Goal: Information Seeking & Learning: Compare options

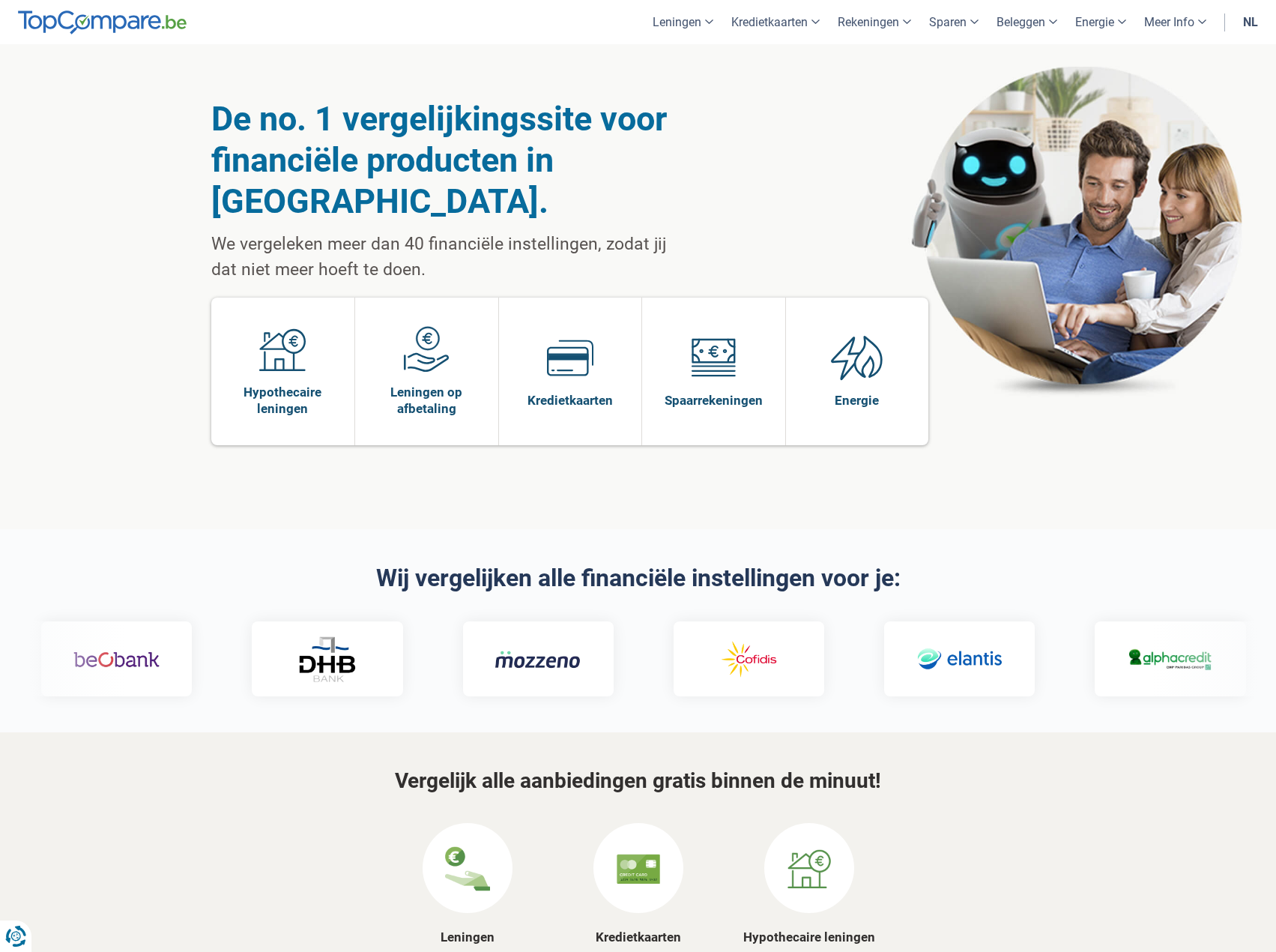
click at [1252, 21] on link "nl" at bounding box center [1250, 22] width 33 height 45
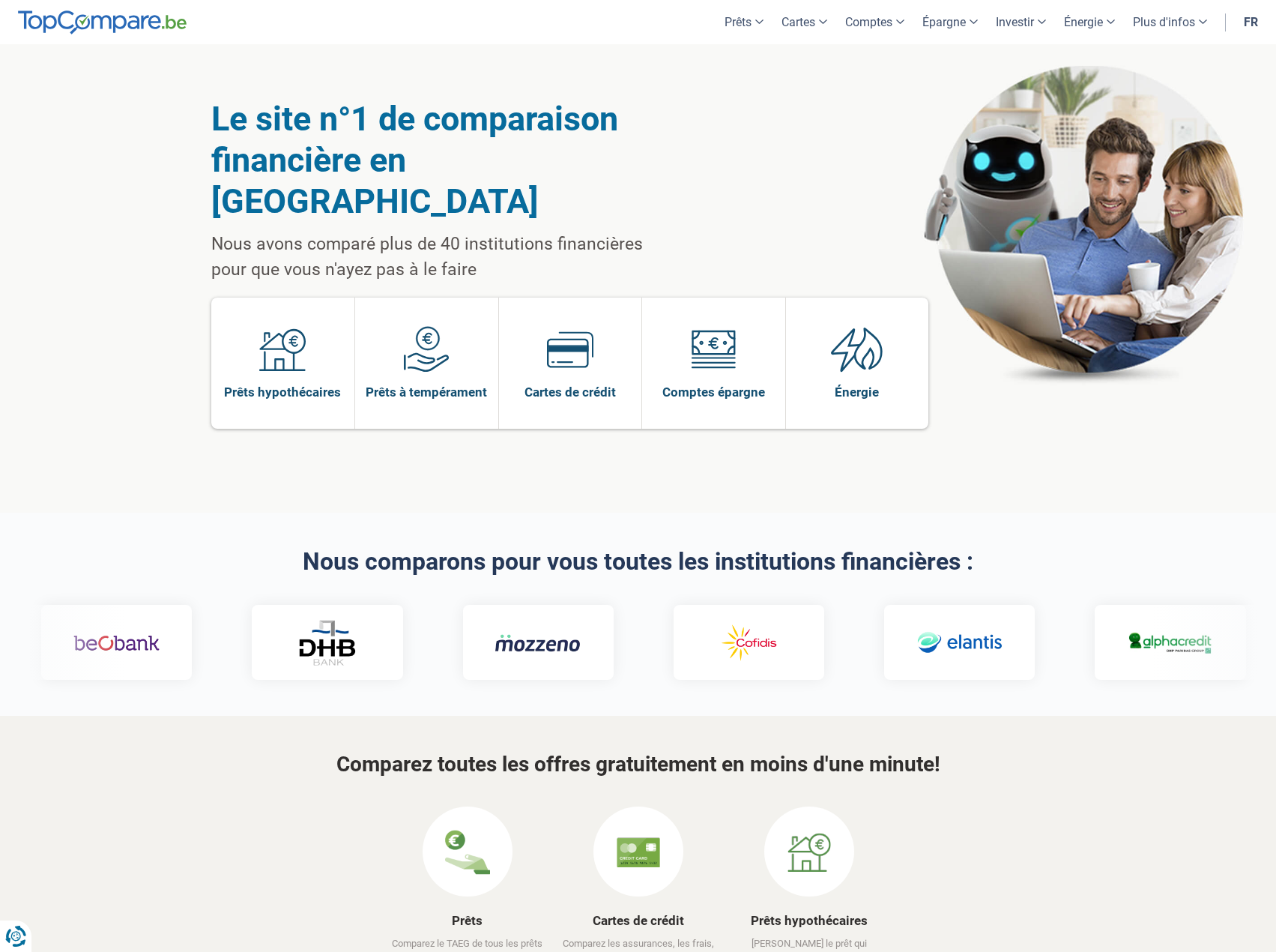
drag, startPoint x: 64, startPoint y: 464, endPoint x: 62, endPoint y: 290, distance: 174.0
click at [1105, 62] on link "Électricité" at bounding box center [1145, 65] width 138 height 26
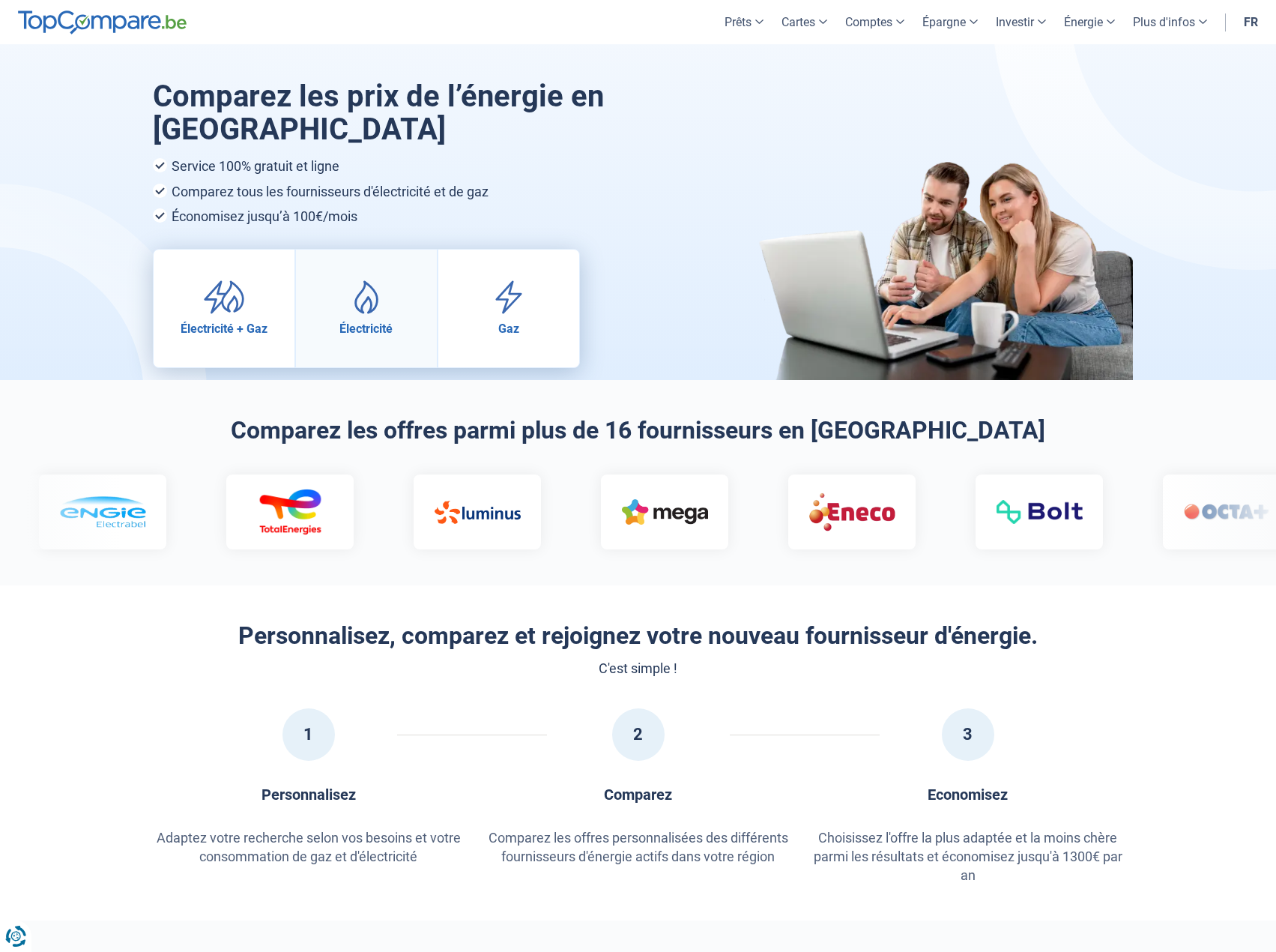
click at [373, 301] on img at bounding box center [366, 297] width 42 height 34
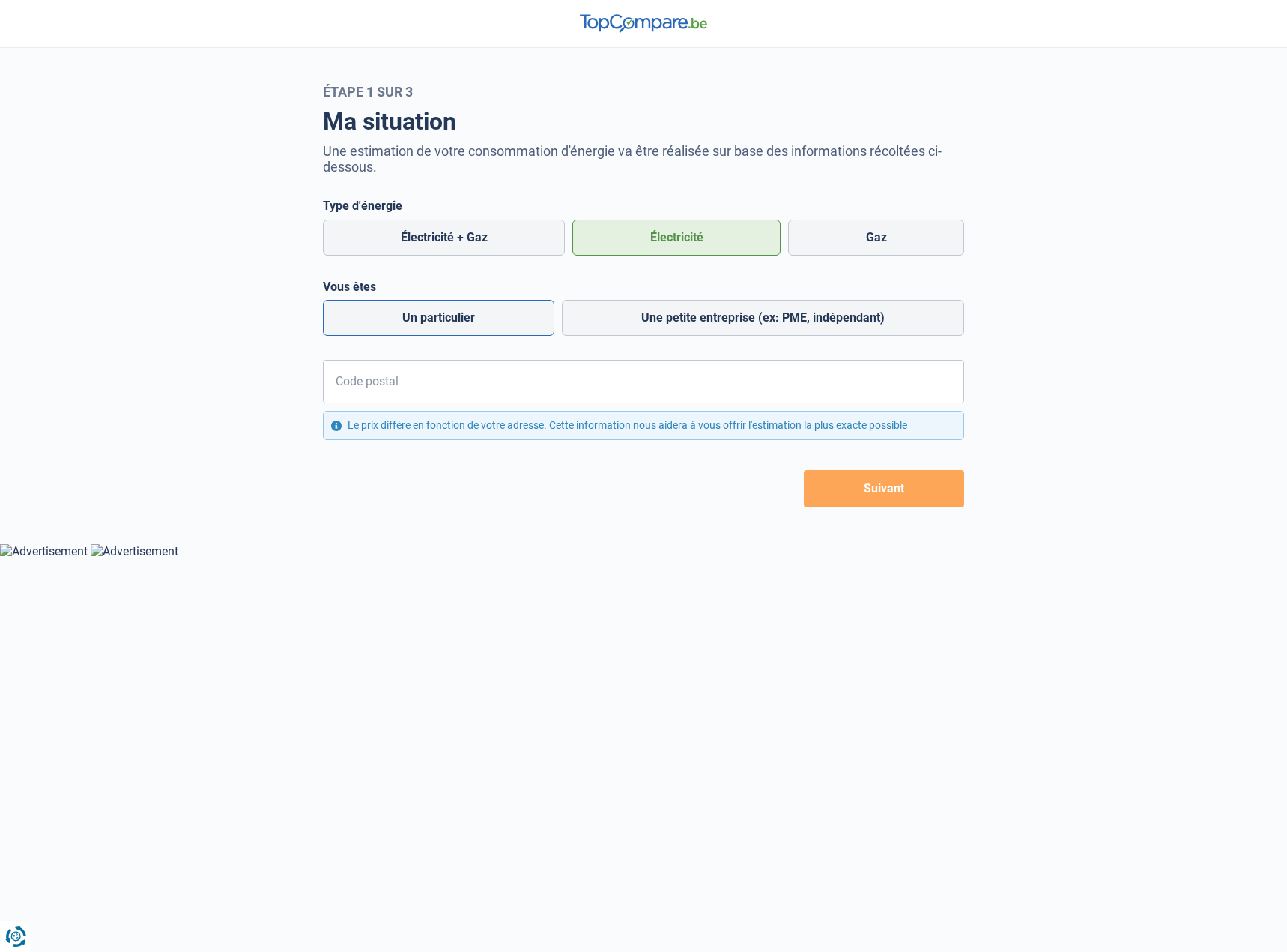
click at [410, 324] on label "Un particulier" at bounding box center [439, 317] width 231 height 36
click at [410, 324] on input "Un particulier" at bounding box center [439, 317] width 231 height 36
radio input "true"
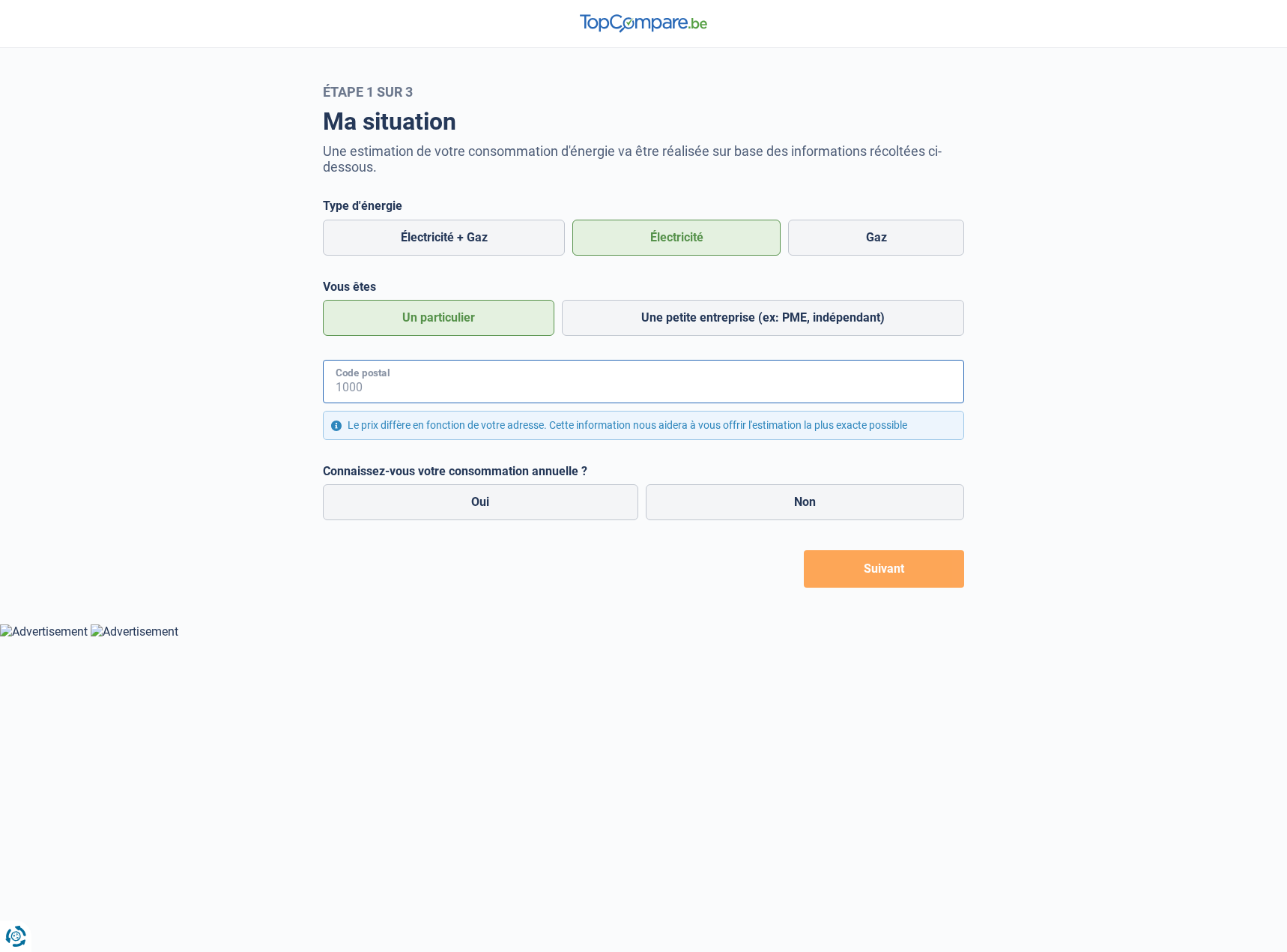
click at [451, 385] on input "Code postal" at bounding box center [644, 381] width 641 height 44
type input "6790"
click at [566, 585] on div "Retour Suivant" at bounding box center [644, 568] width 641 height 38
click at [535, 512] on label "Oui" at bounding box center [481, 502] width 316 height 36
click at [535, 512] on input "Oui" at bounding box center [481, 502] width 316 height 36
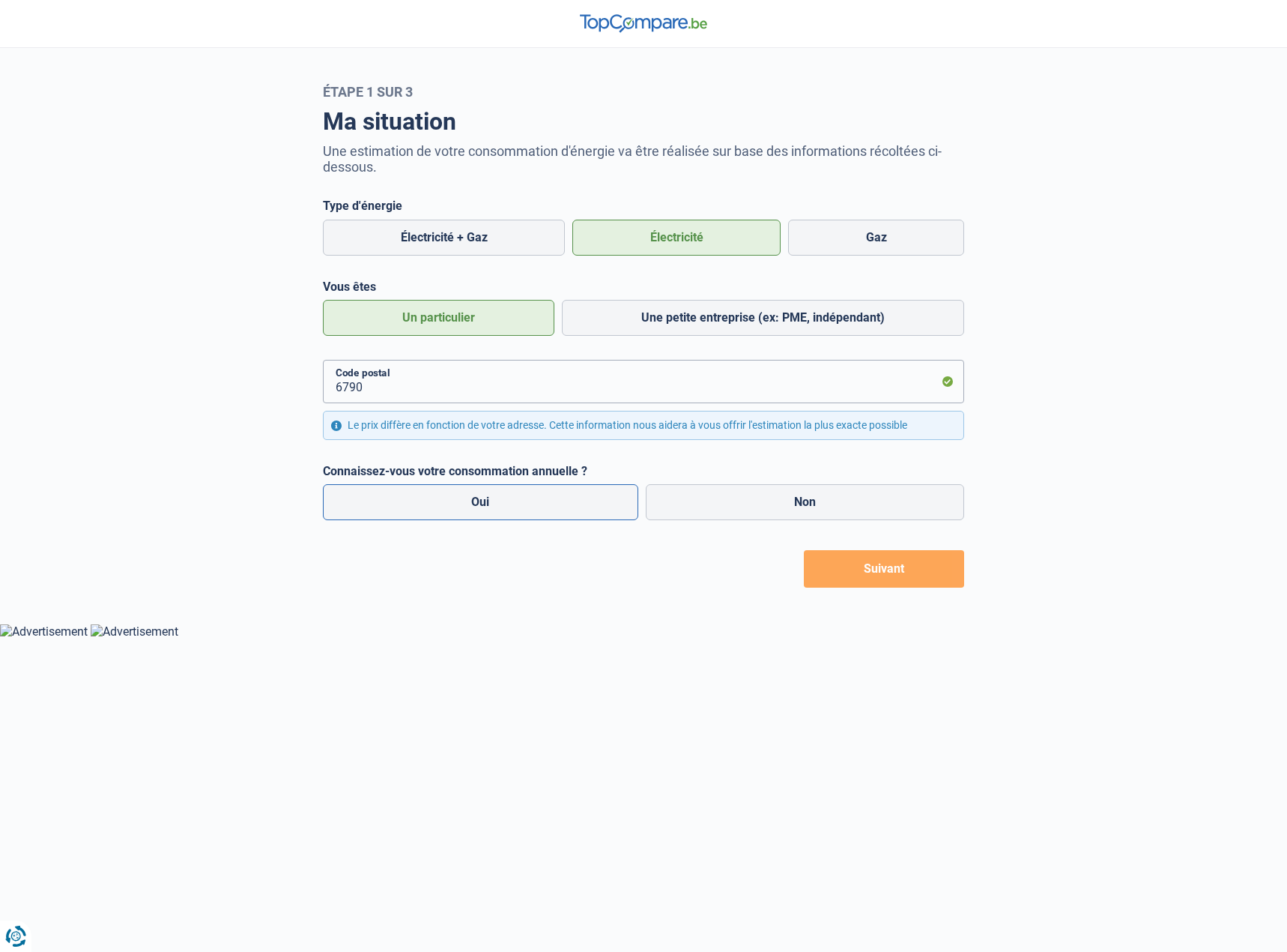
radio input "true"
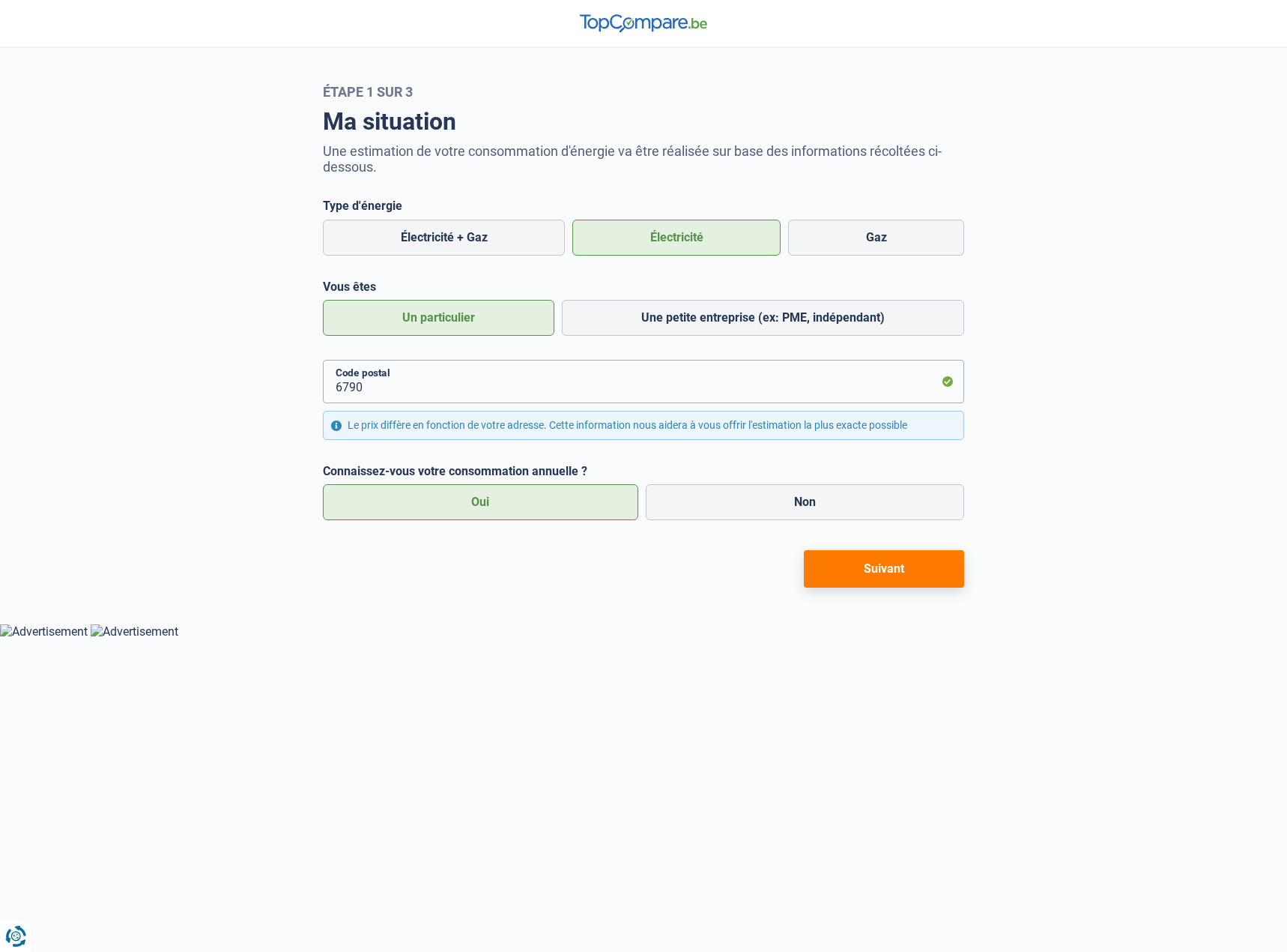
click at [893, 572] on button "Suivant" at bounding box center [884, 568] width 161 height 38
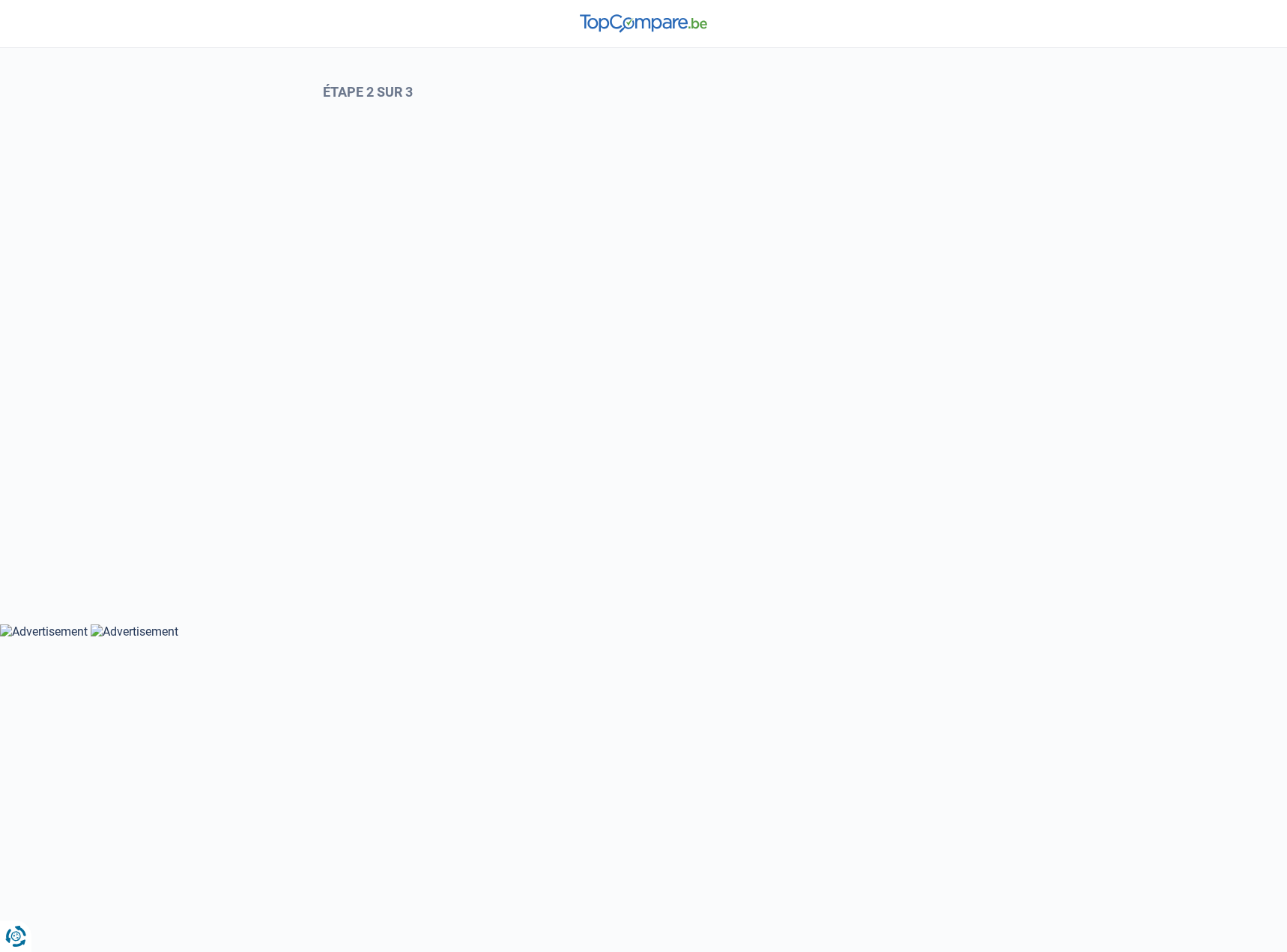
select select "Type de compteur"
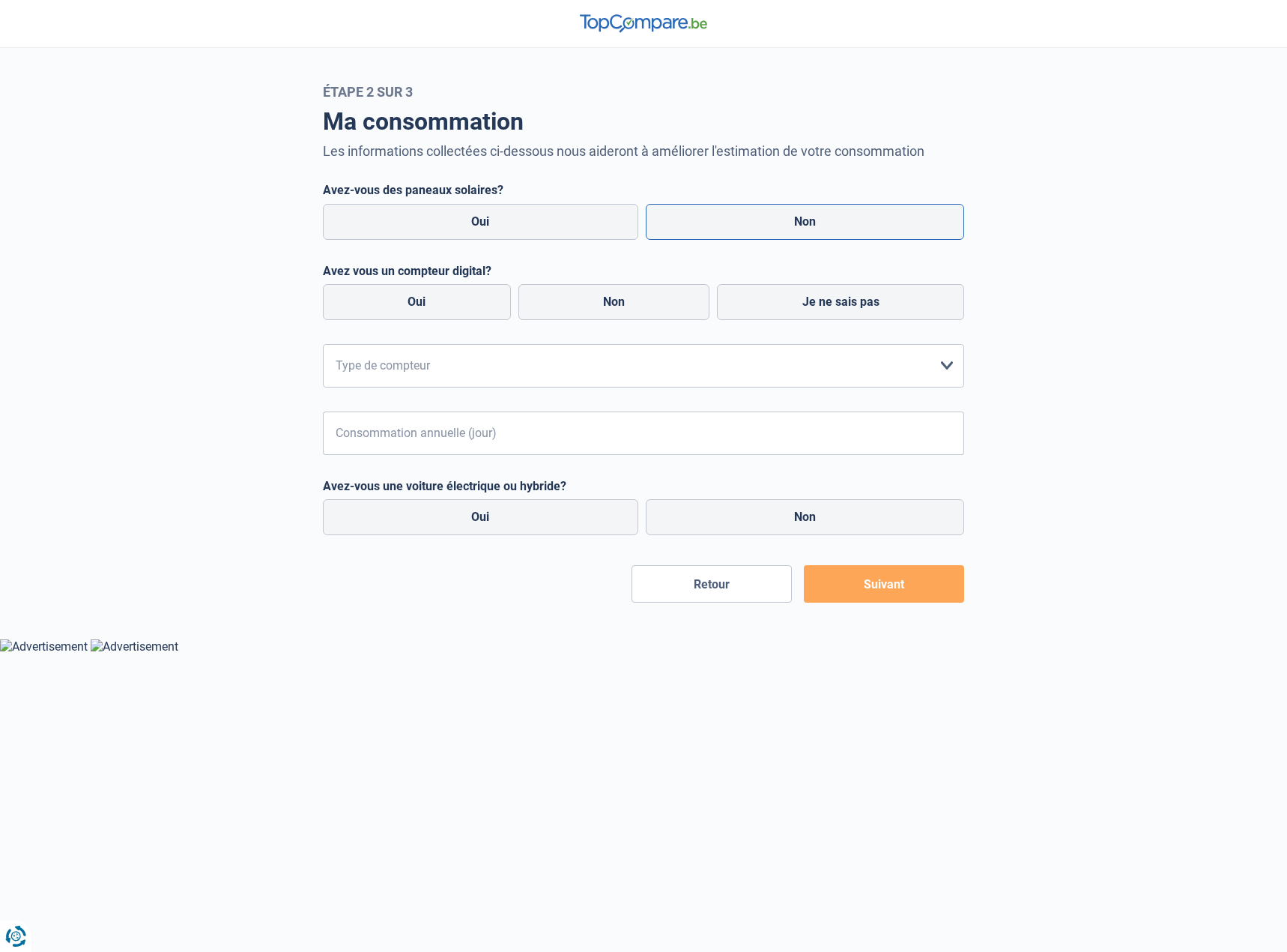
click at [809, 235] on label "Non" at bounding box center [805, 221] width 319 height 36
click at [809, 235] on input "Non" at bounding box center [805, 221] width 319 height 36
radio input "true"
radio input "false"
radio input "true"
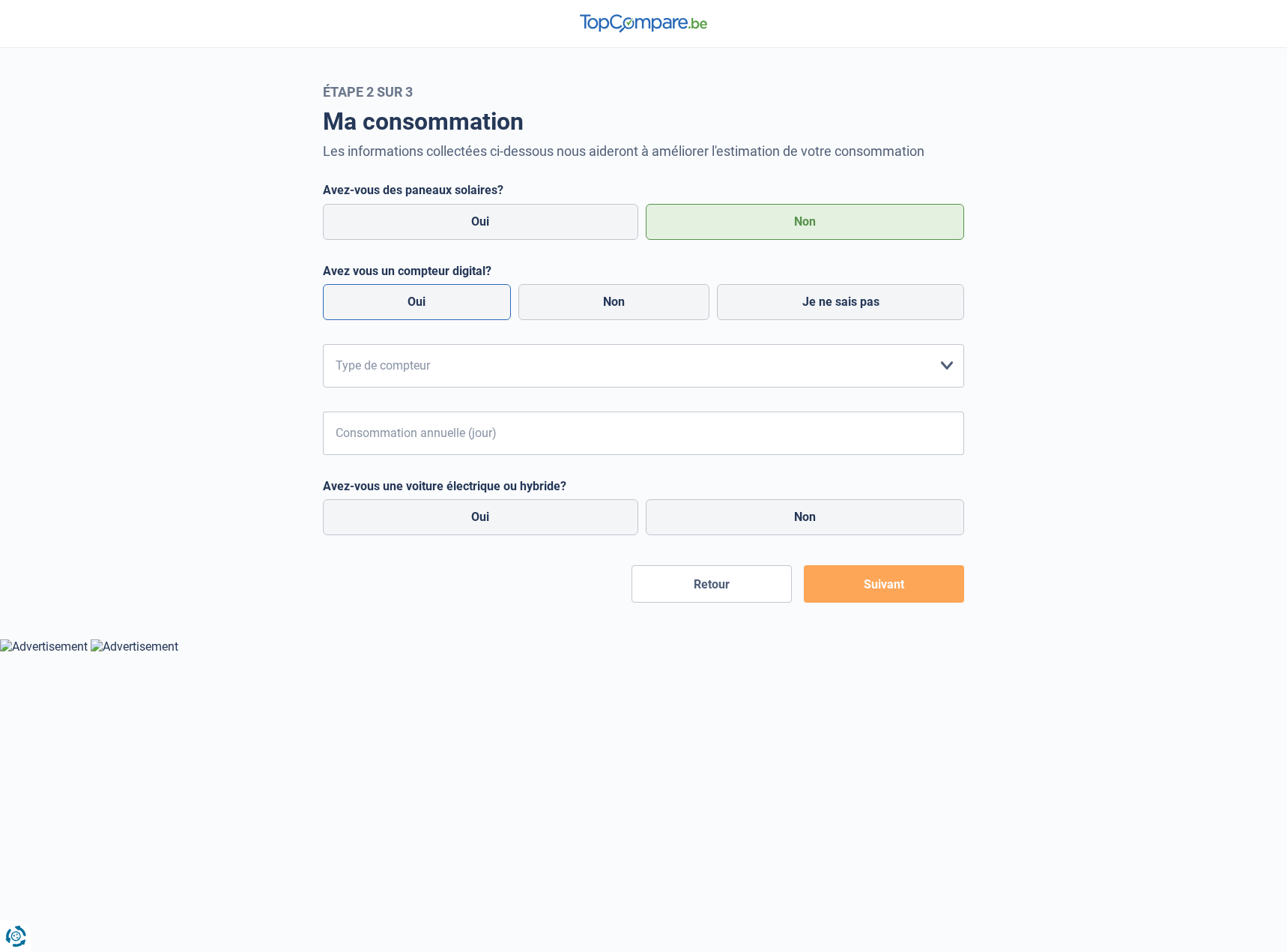
click at [407, 304] on label "Oui" at bounding box center [417, 301] width 188 height 36
click at [407, 304] on input "Oui" at bounding box center [417, 301] width 188 height 36
radio input "true"
click at [439, 377] on select "form.selectOption Mono-horaire Bi-horaire Mono-horaire + exclusif nuit Bi-horai…" at bounding box center [644, 366] width 641 height 44
select select "day_night_bi_hourly"
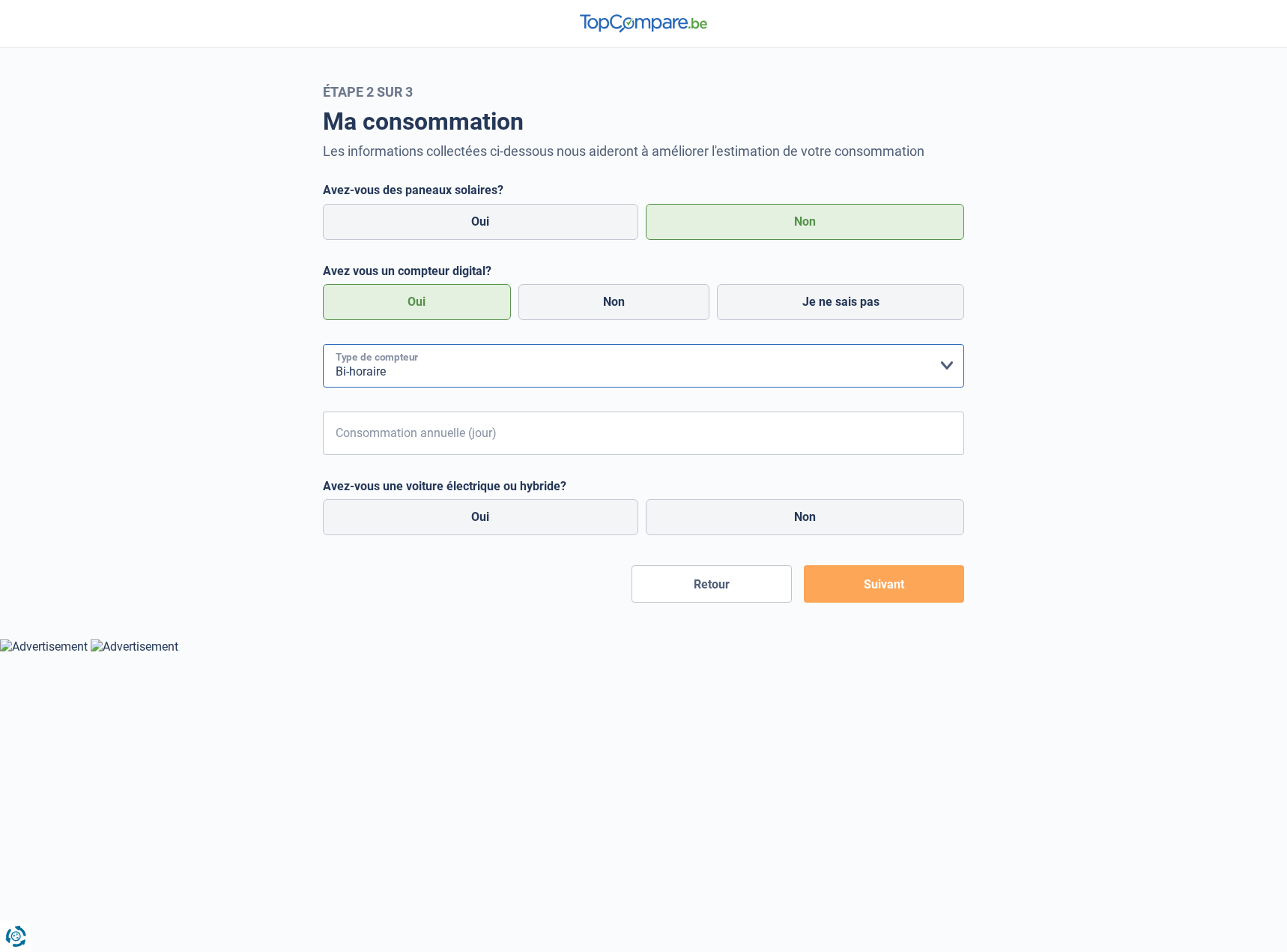
click at [323, 344] on select "form.selectOption Mono-horaire Bi-horaire Mono-horaire + exclusif nuit Bi-horai…" at bounding box center [644, 366] width 641 height 44
click at [547, 441] on input "Consommation annuelle (jour)" at bounding box center [497, 433] width 274 height 44
type input "1100"
click at [745, 433] on input "Consommation annuelle (nuit)" at bounding box center [827, 433] width 274 height 44
drag, startPoint x: 742, startPoint y: 432, endPoint x: 735, endPoint y: 433, distance: 7.1
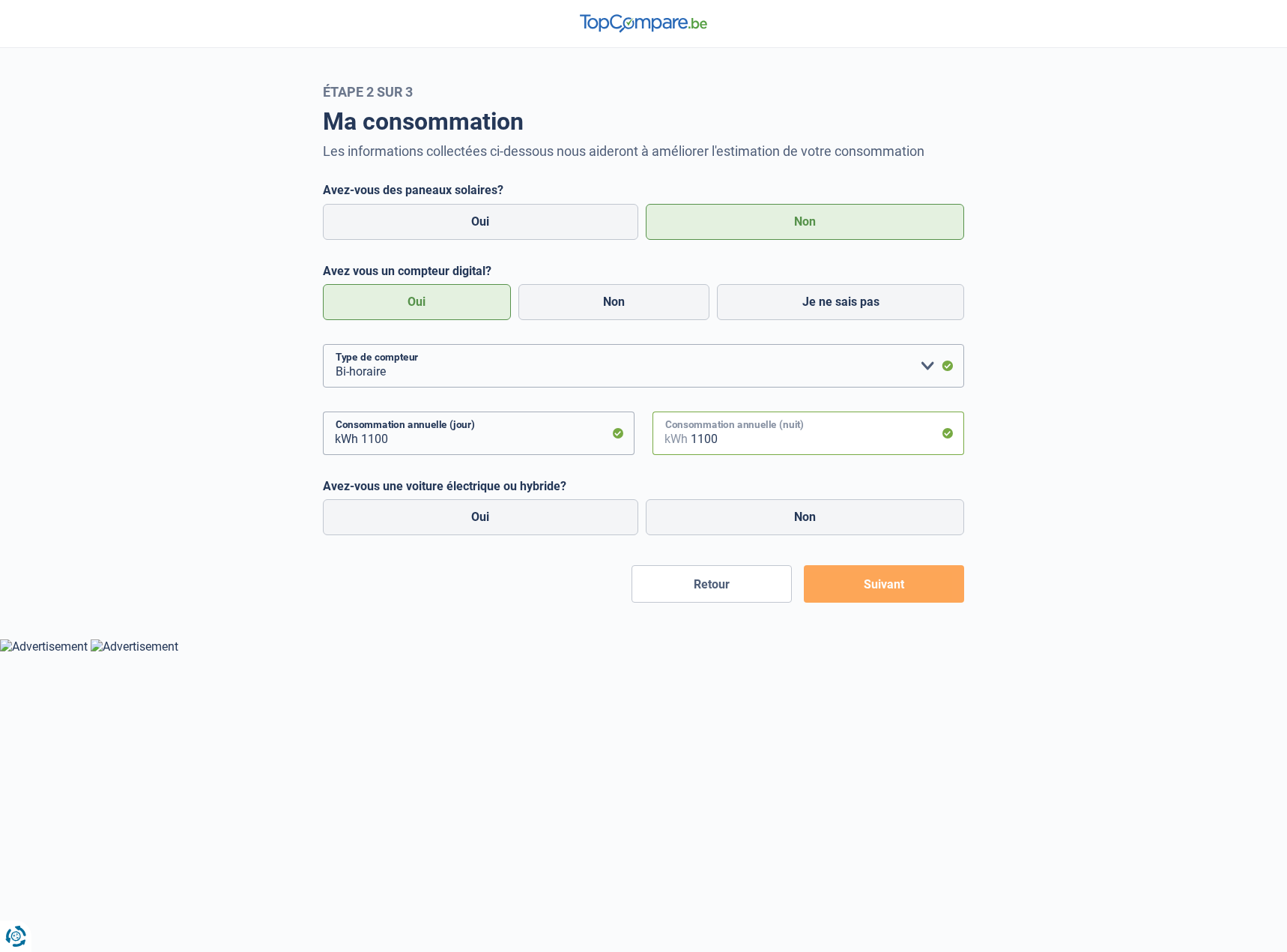
click at [735, 433] on input "1100" at bounding box center [827, 433] width 274 height 44
click at [481, 447] on input "1100" at bounding box center [497, 433] width 274 height 44
click at [726, 444] on input "1100" at bounding box center [827, 433] width 274 height 44
type input "1320"
click at [512, 438] on input "1100" at bounding box center [497, 433] width 274 height 44
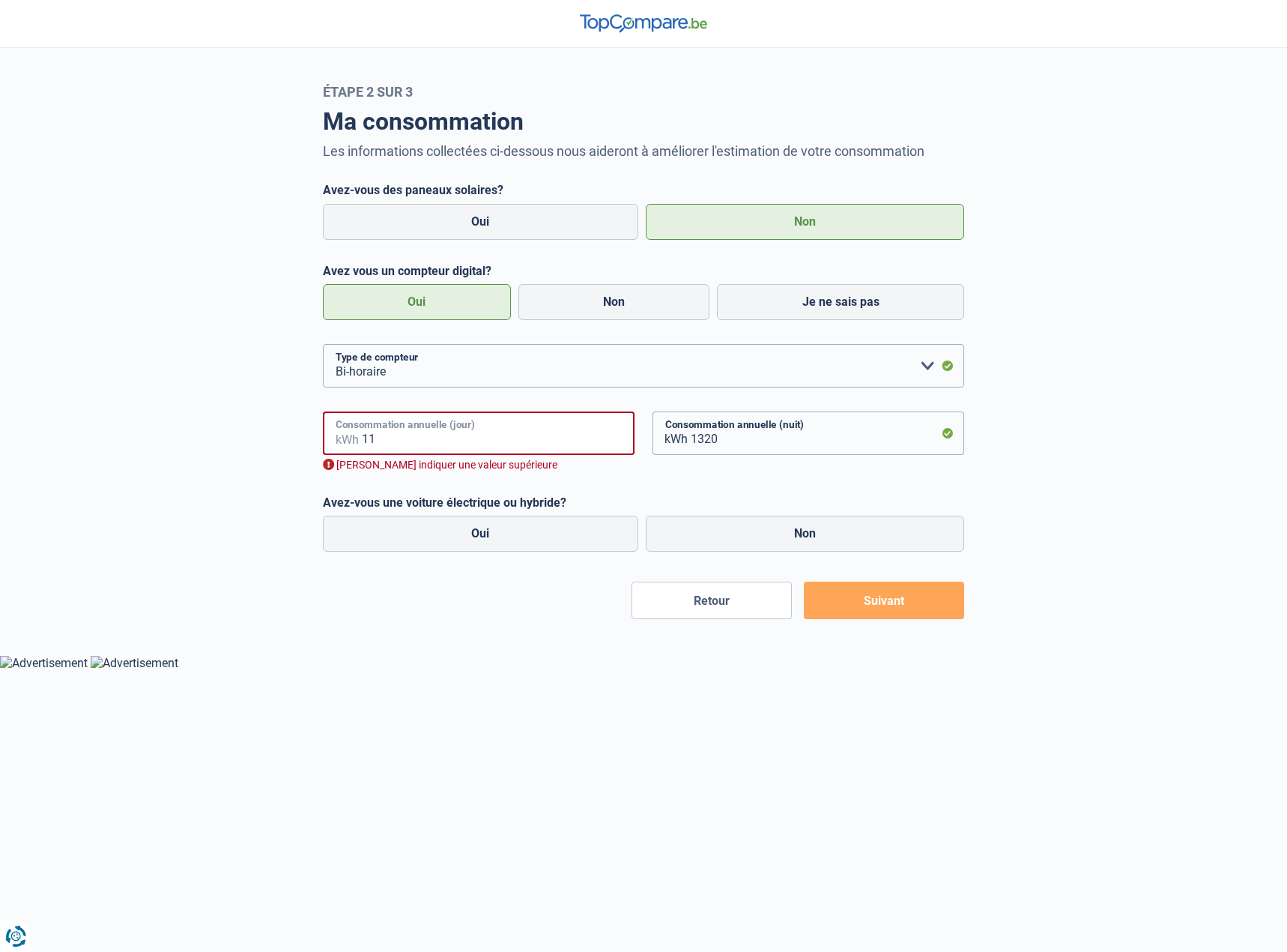
type input "1"
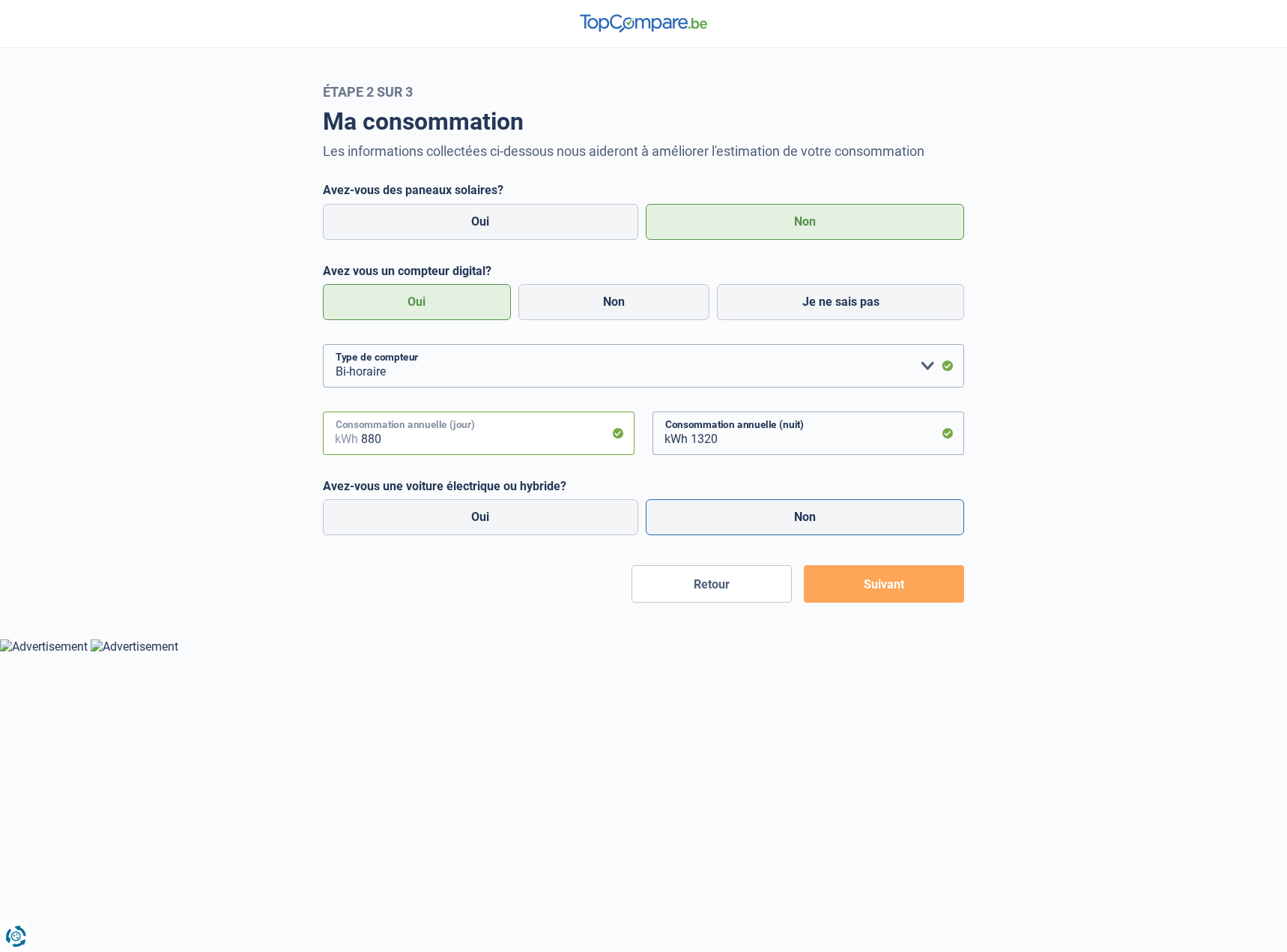
type input "880"
click at [713, 513] on label "Non" at bounding box center [805, 517] width 319 height 36
click at [713, 513] on input "Non" at bounding box center [805, 517] width 319 height 36
radio input "true"
radio input "false"
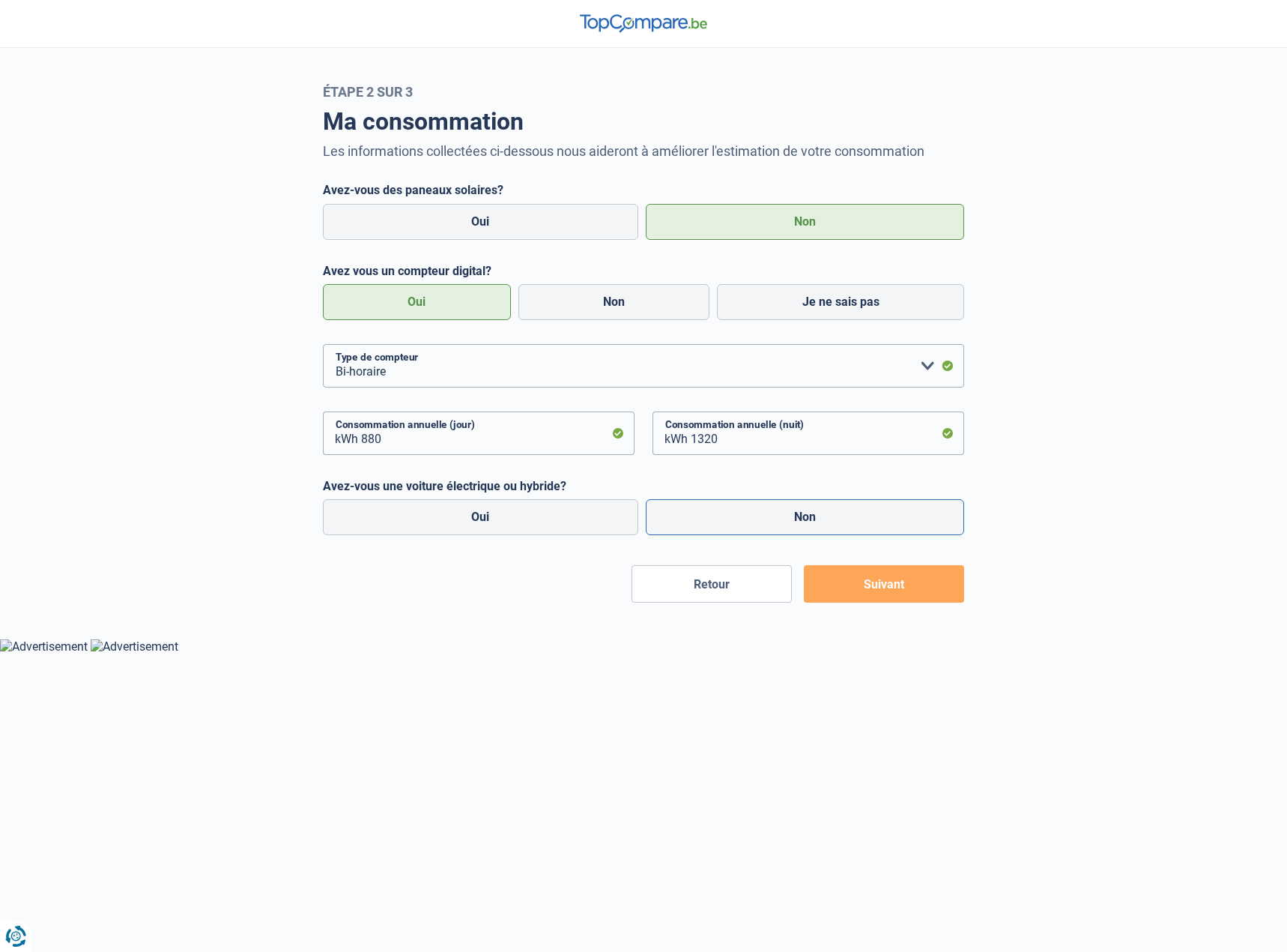
radio input "true"
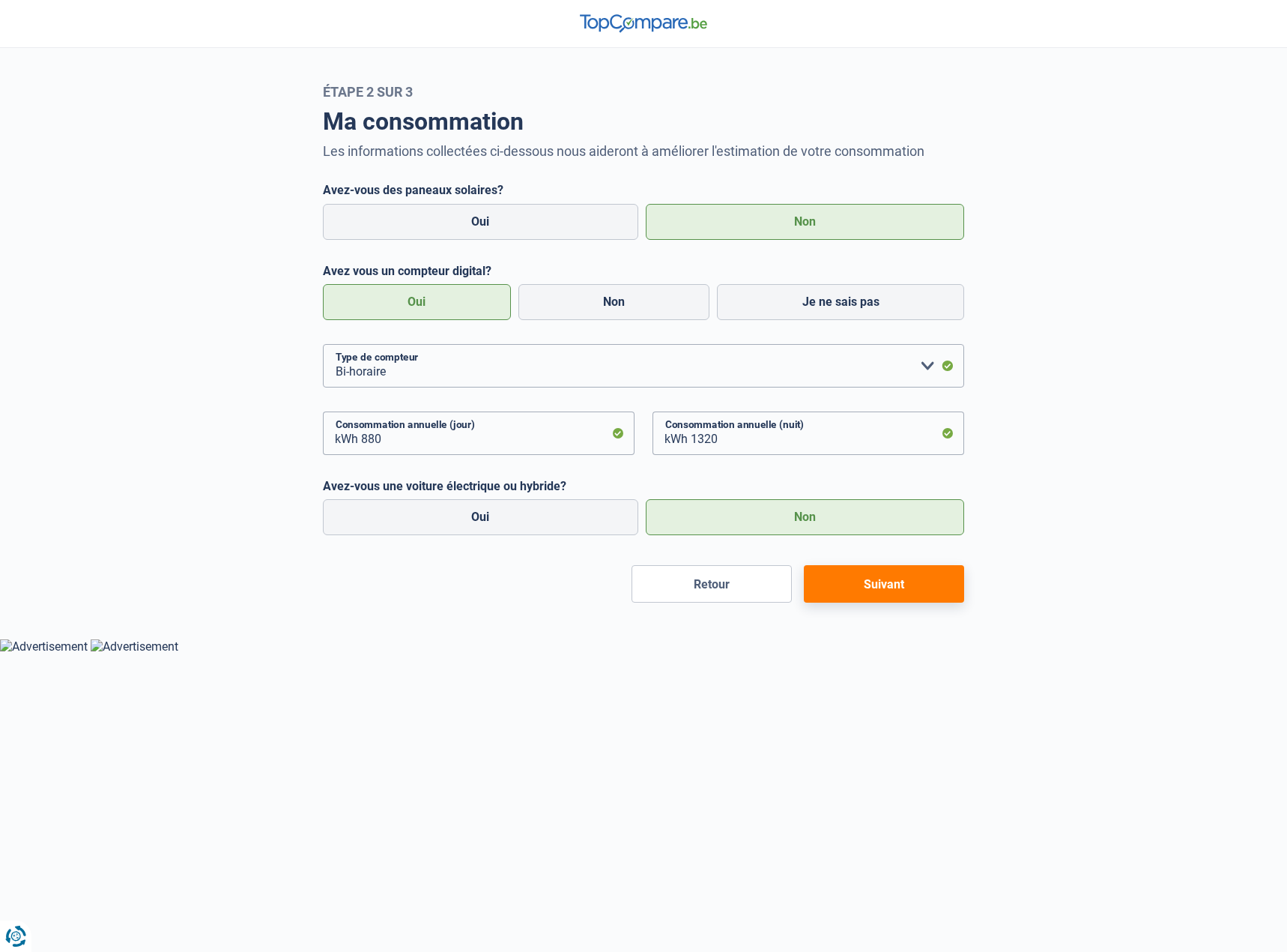
click at [893, 584] on button "Suivant" at bounding box center [884, 583] width 161 height 38
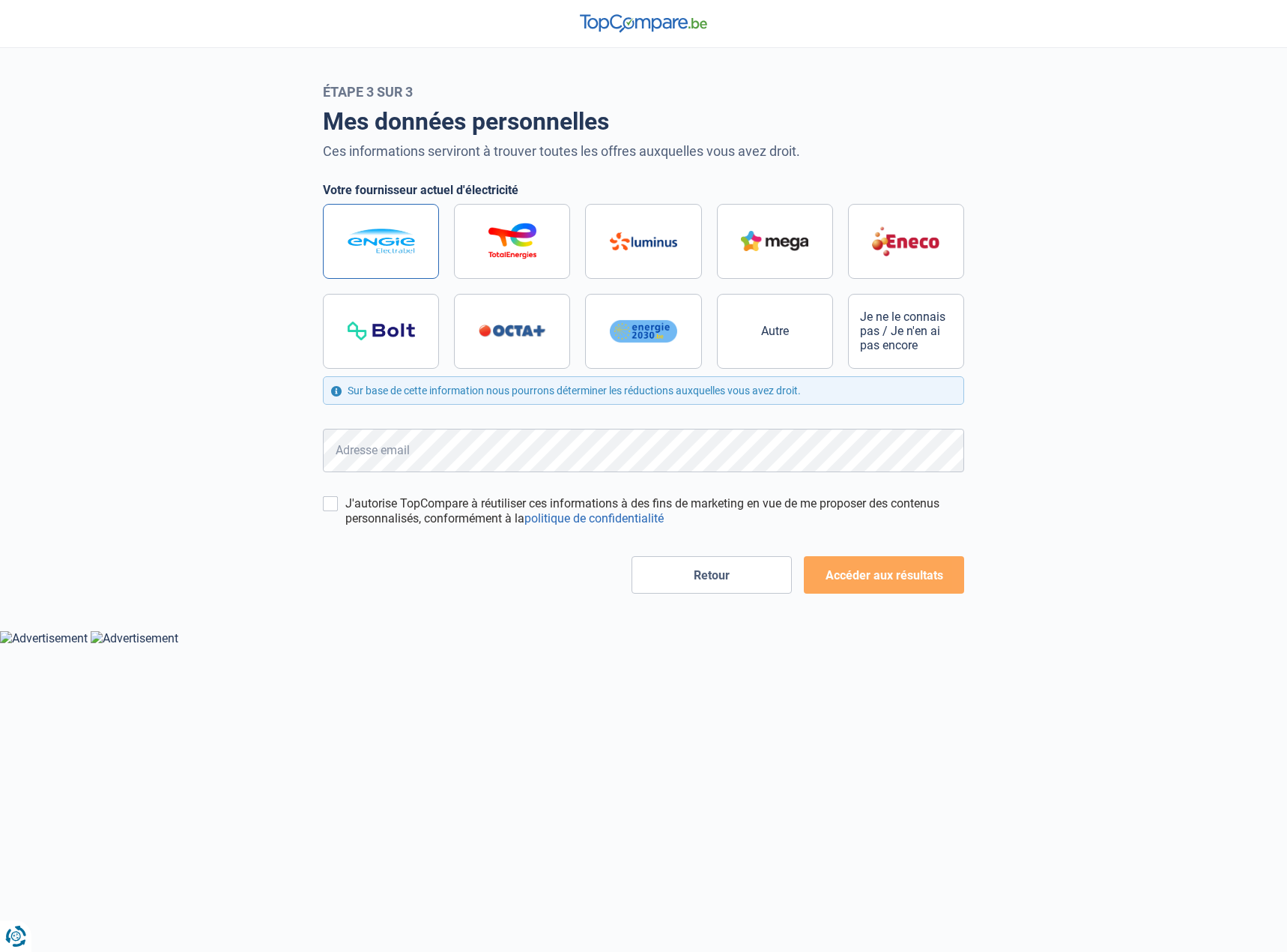
click at [380, 237] on img at bounding box center [381, 241] width 67 height 24
click at [380, 237] on input "radio" at bounding box center [644, 286] width 641 height 165
radio input "true"
click at [641, 19] on img at bounding box center [643, 23] width 127 height 18
